Goal: Information Seeking & Learning: Learn about a topic

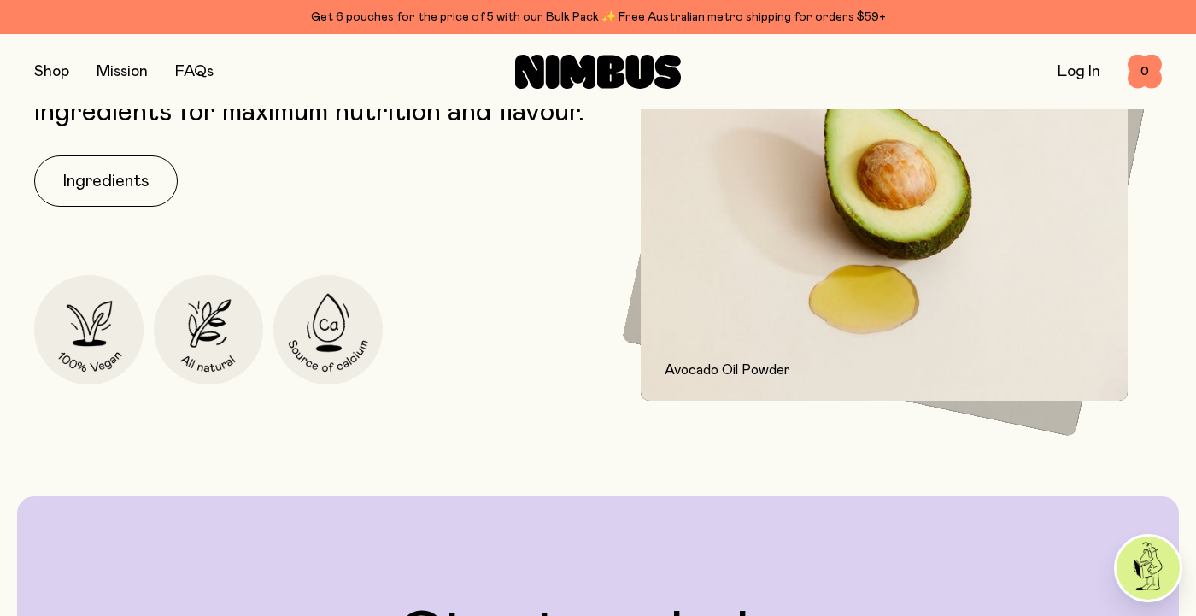
scroll to position [2454, 0]
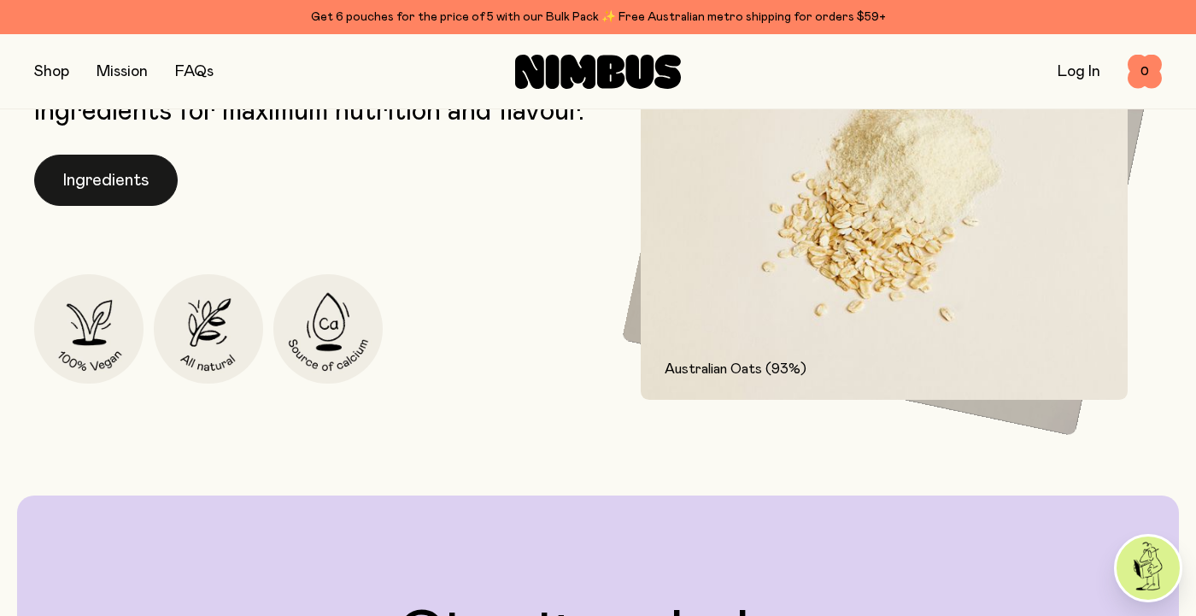
click at [98, 206] on button "Ingredients" at bounding box center [105, 180] width 143 height 51
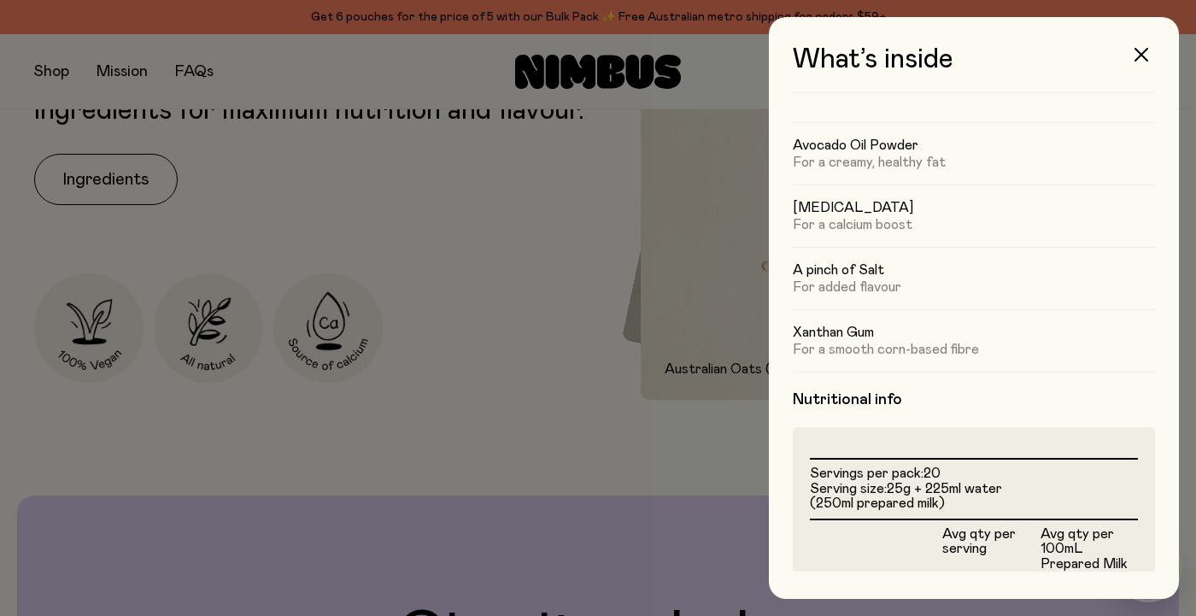
scroll to position [0, 0]
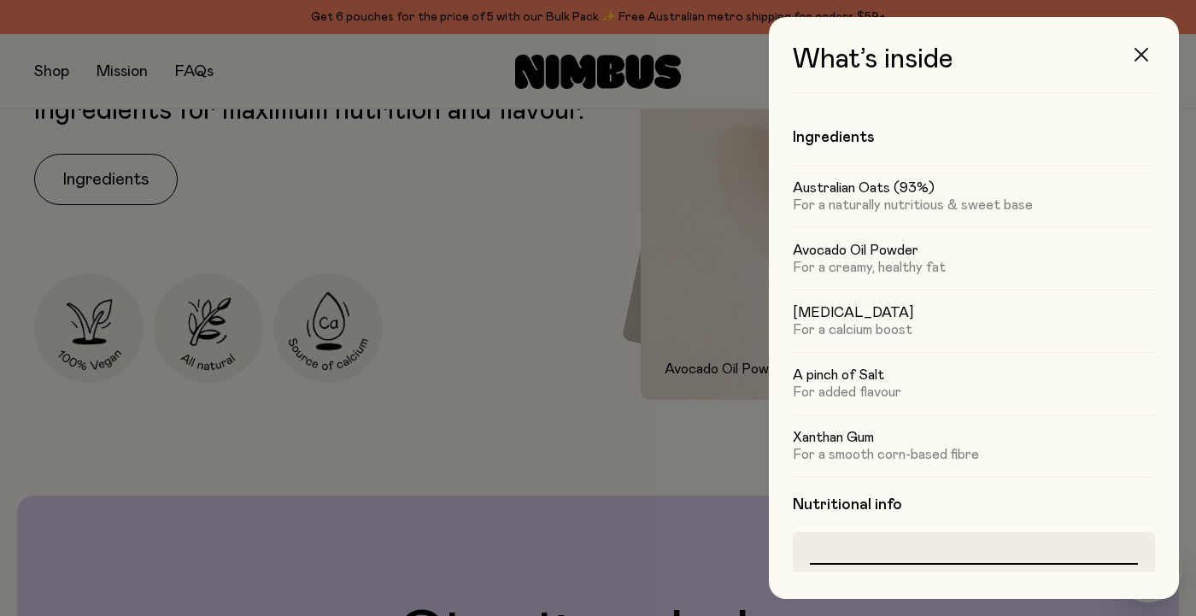
click at [1139, 50] on icon "button" at bounding box center [1141, 55] width 14 height 14
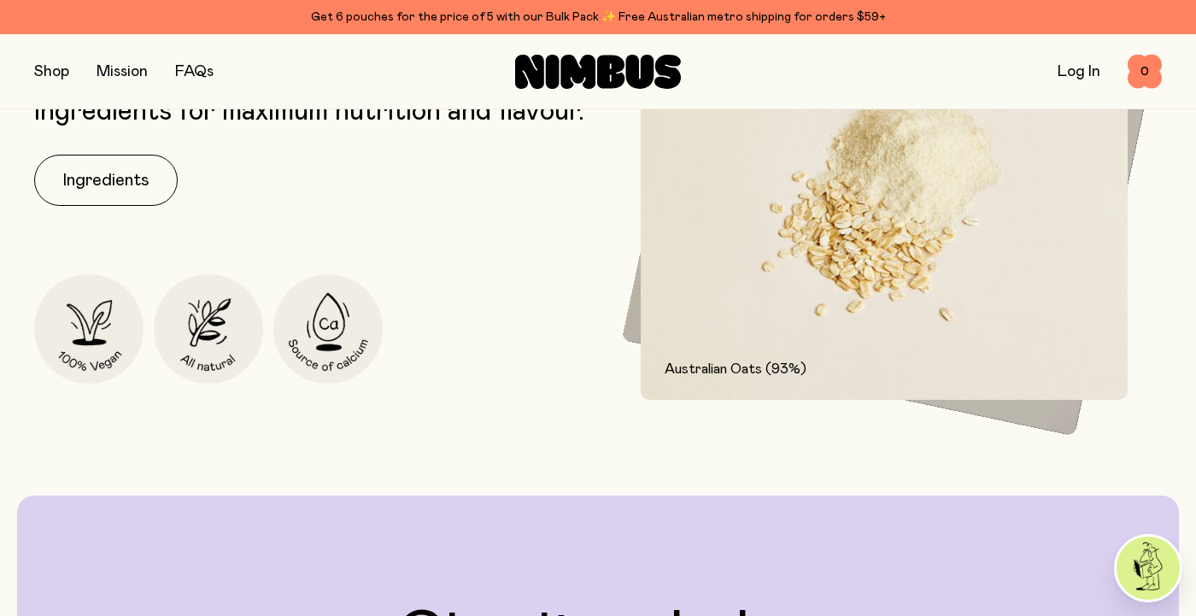
click at [50, 73] on button "button" at bounding box center [51, 72] width 35 height 24
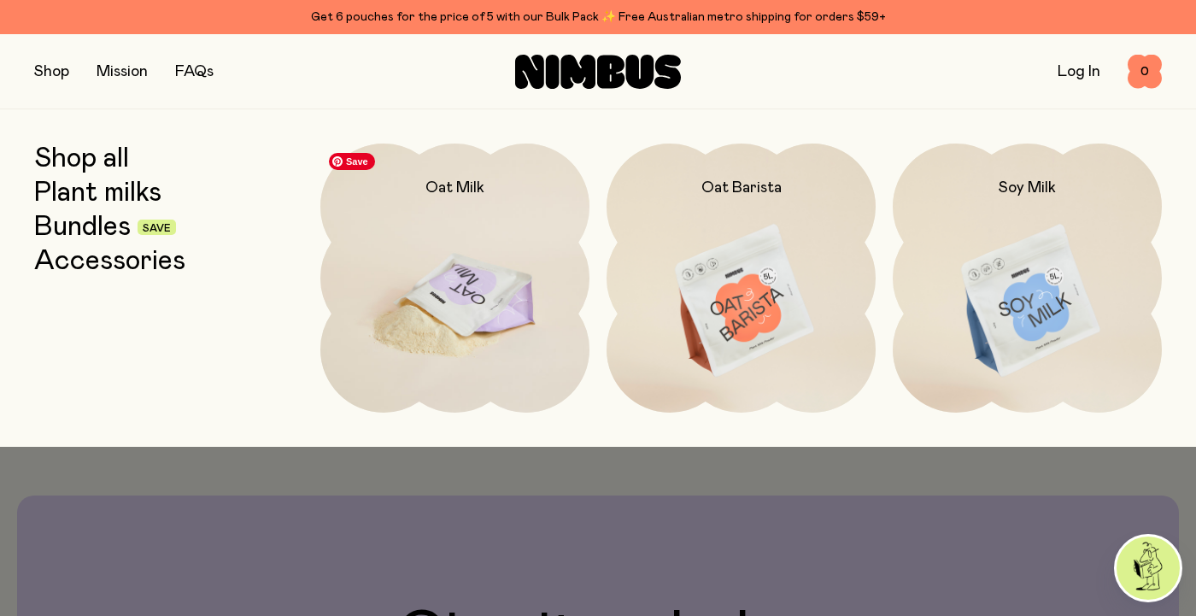
click at [492, 312] on img at bounding box center [454, 301] width 269 height 316
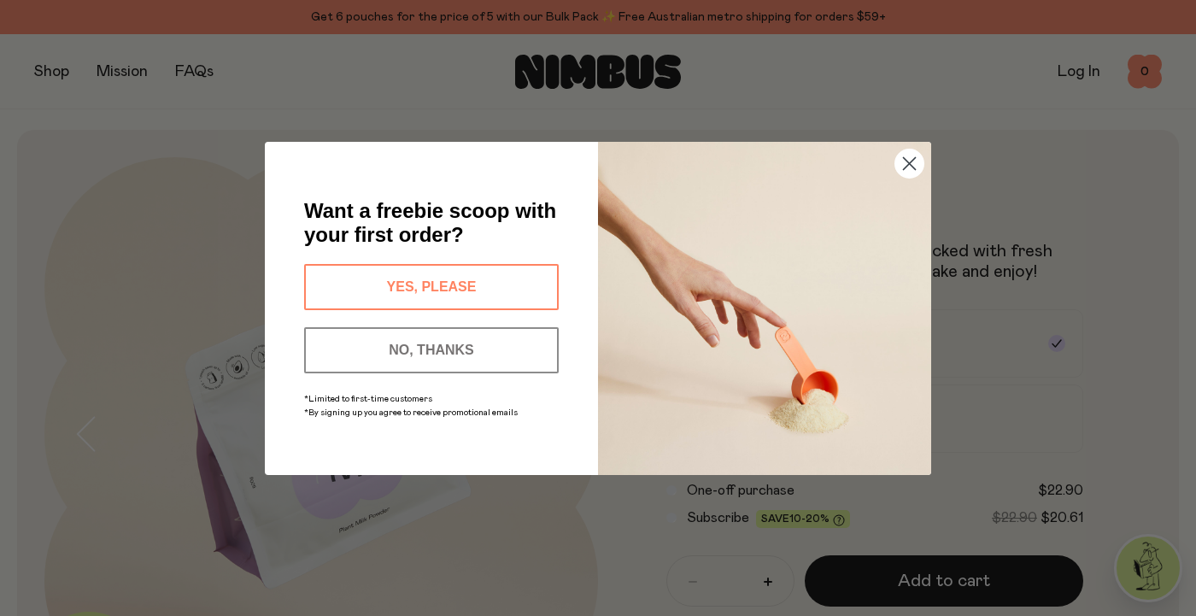
click at [453, 280] on button "YES, PLEASE" at bounding box center [431, 287] width 254 height 46
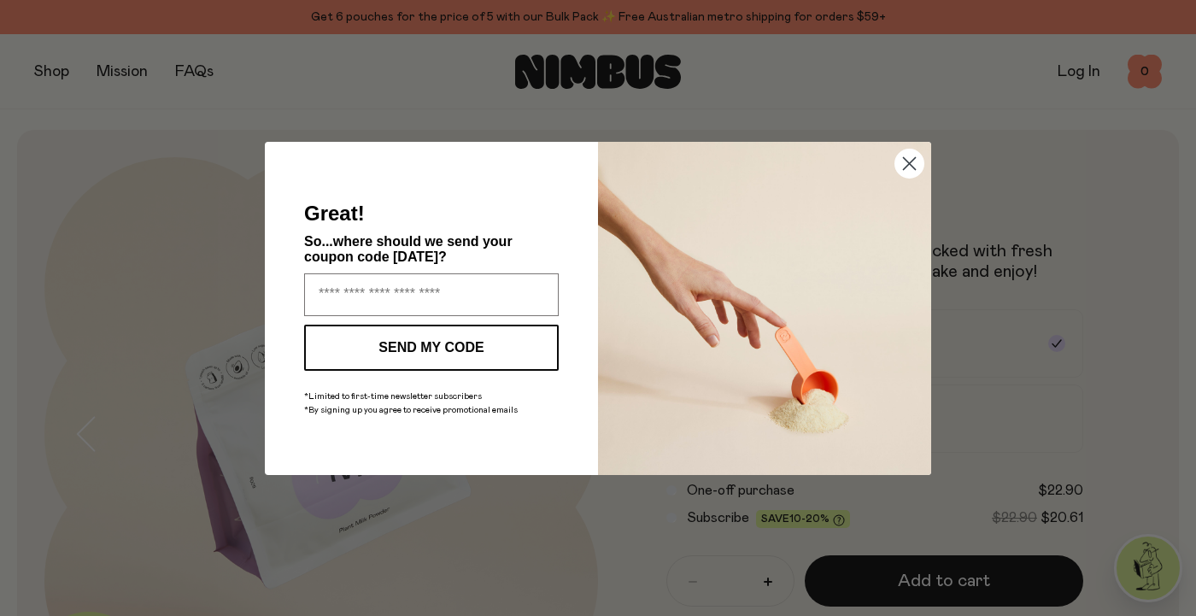
click at [901, 170] on circle "Close dialog" at bounding box center [909, 163] width 28 height 28
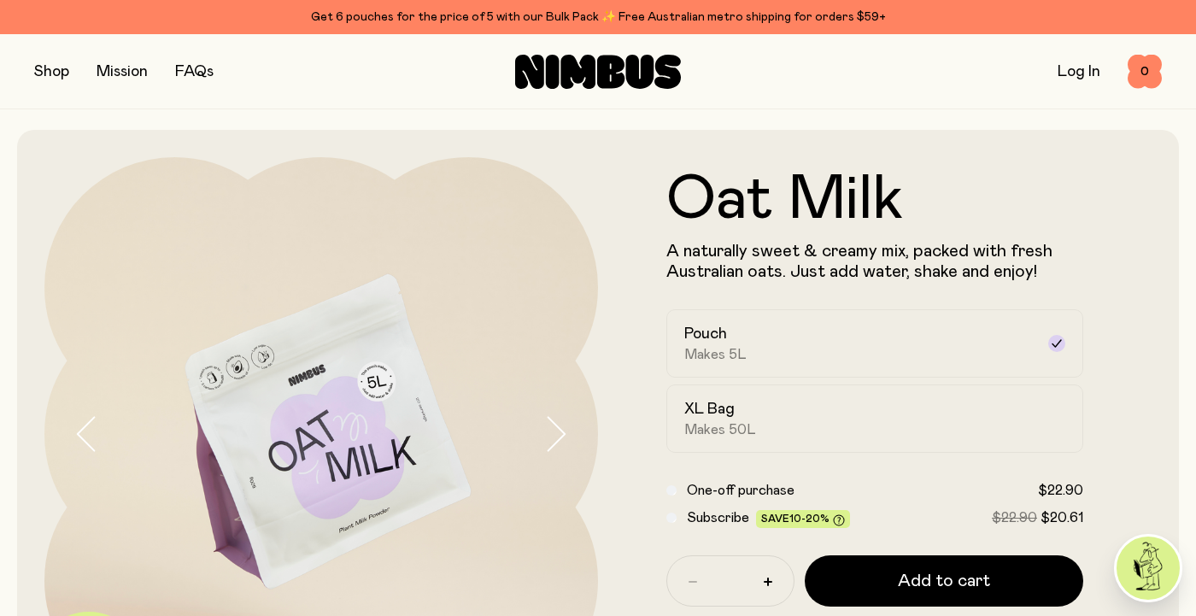
click at [120, 66] on link "Mission" at bounding box center [121, 71] width 51 height 15
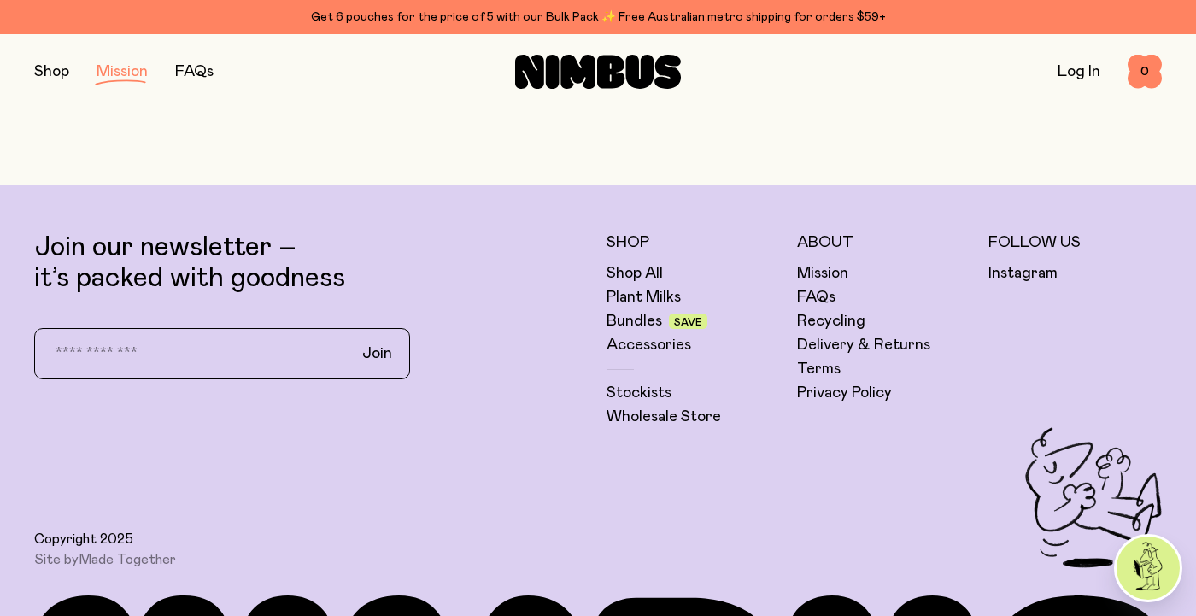
scroll to position [3202, 0]
